Goal: Task Accomplishment & Management: Manage account settings

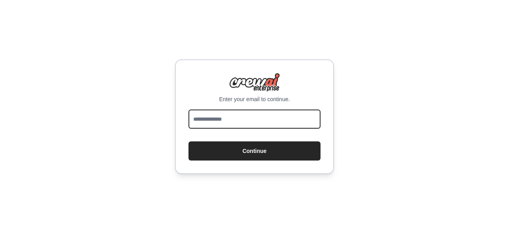
click at [236, 121] on input "email" at bounding box center [255, 118] width 132 height 19
type input "**********"
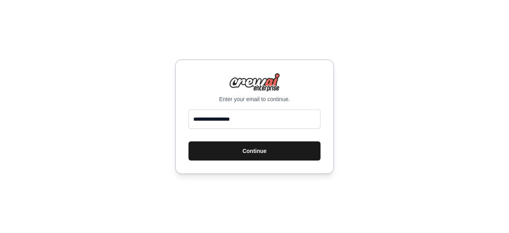
click at [244, 149] on button "Continue" at bounding box center [255, 150] width 132 height 19
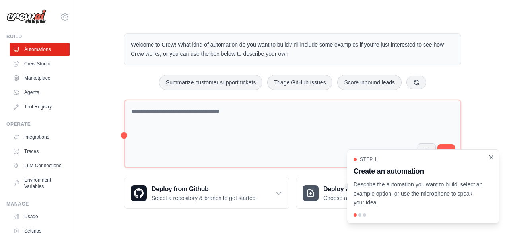
click at [492, 154] on icon "Close walkthrough" at bounding box center [491, 157] width 7 height 7
